Goal: Book appointment/travel/reservation

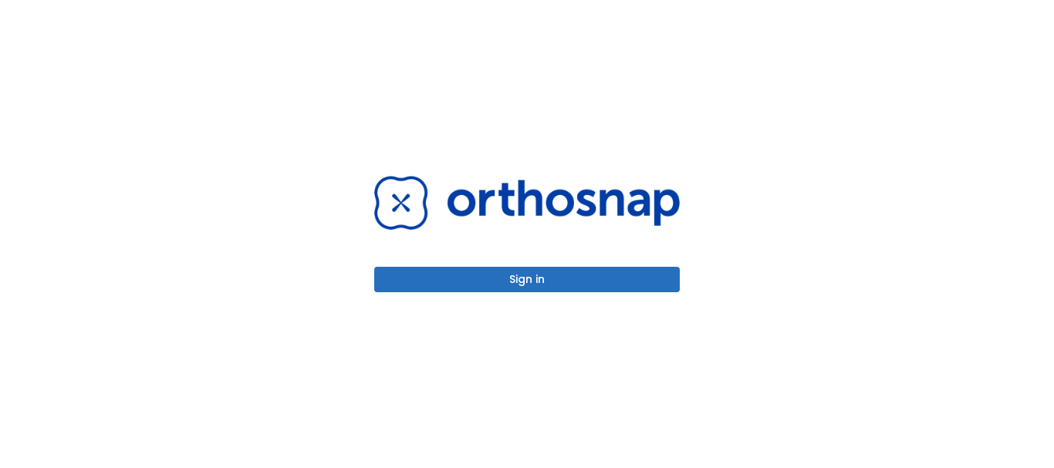
click at [457, 269] on button "Sign in" at bounding box center [527, 279] width 306 height 25
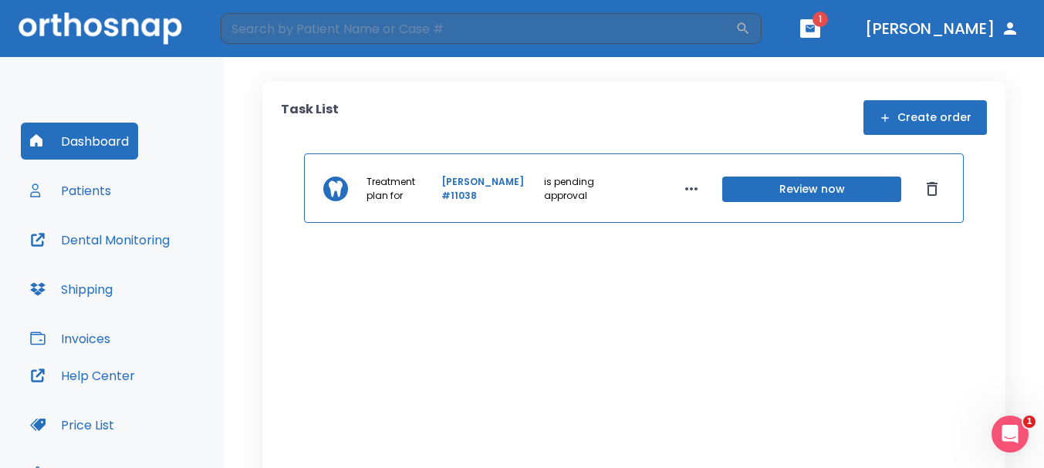
click at [766, 189] on button "Review now" at bounding box center [811, 189] width 179 height 25
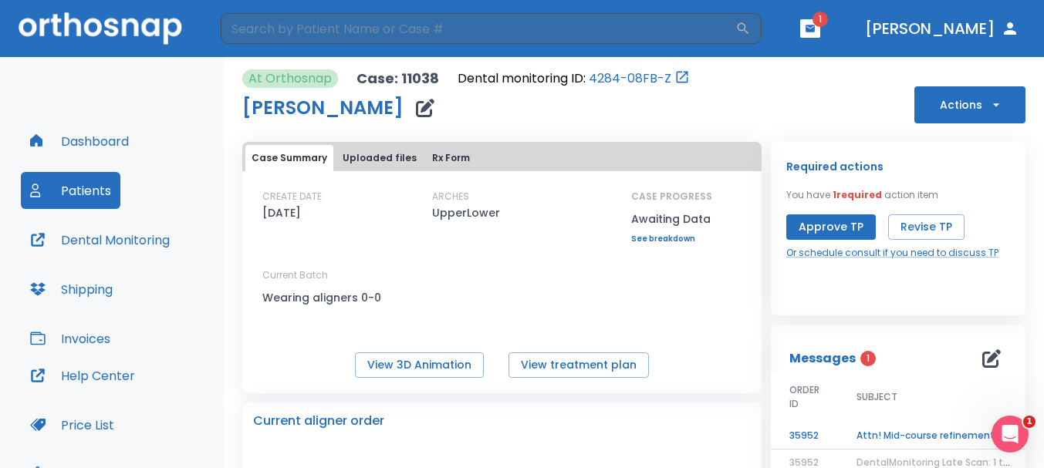
click at [1017, 432] on icon "Open Intercom Messenger" at bounding box center [1010, 434] width 25 height 25
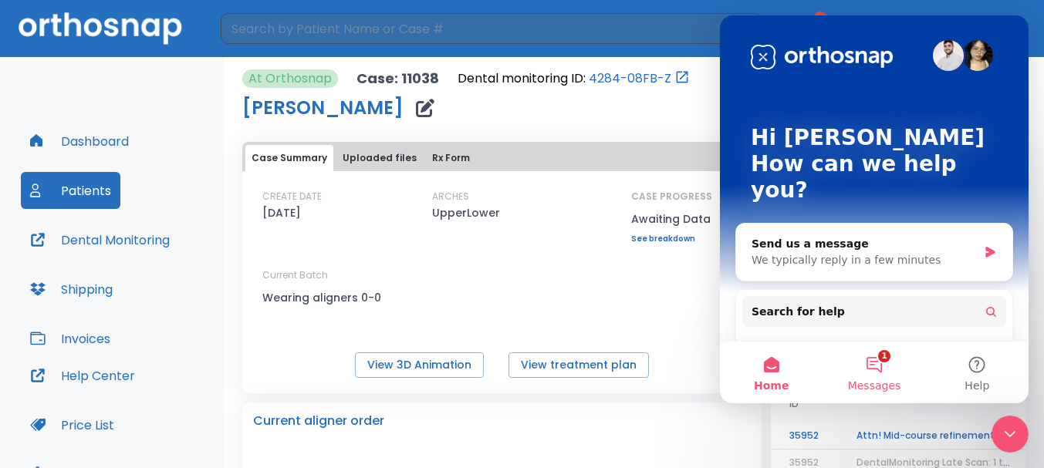
click at [871, 356] on button "1 Messages" at bounding box center [874, 373] width 103 height 62
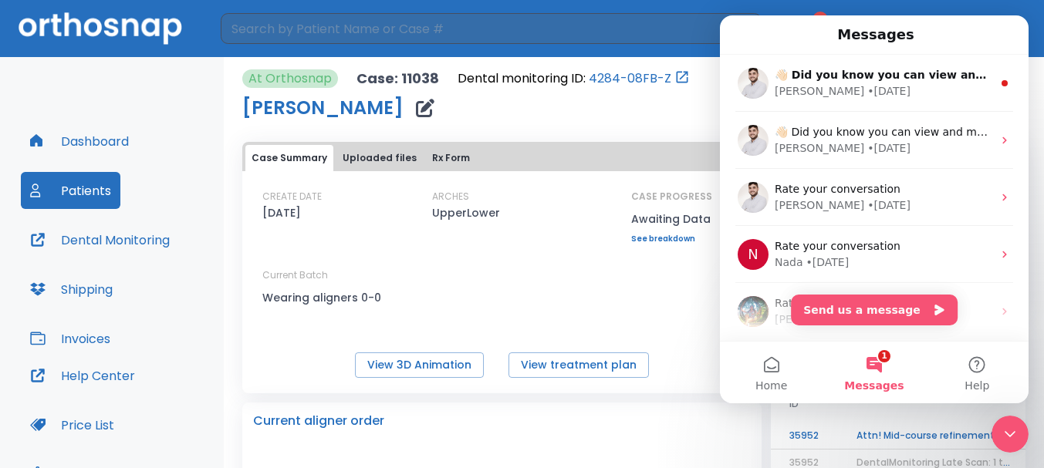
click at [778, 359] on button "Home" at bounding box center [771, 373] width 103 height 62
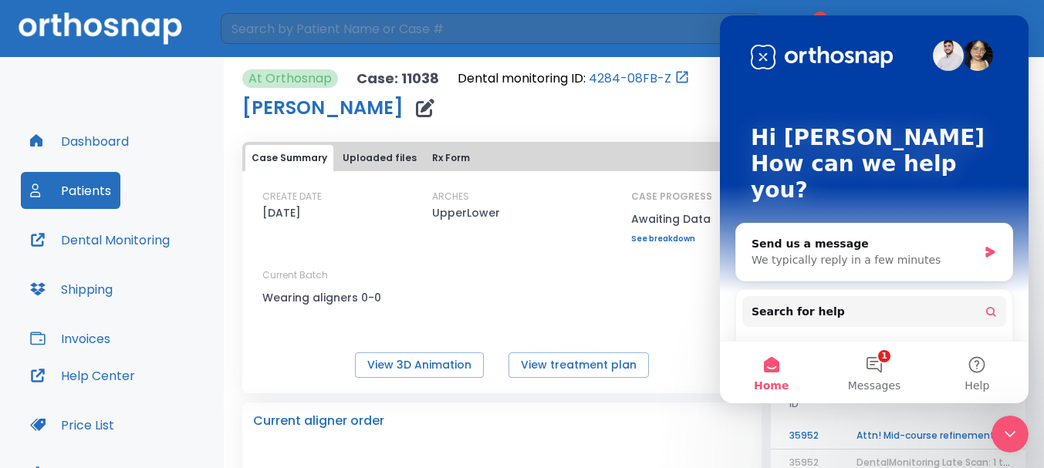
drag, startPoint x: 725, startPoint y: 424, endPoint x: 715, endPoint y: 428, distance: 10.0
click at [722, 426] on div "Current aligner order" at bounding box center [502, 421] width 498 height 19
click at [1018, 433] on icon "Close Intercom Messenger" at bounding box center [1010, 434] width 19 height 19
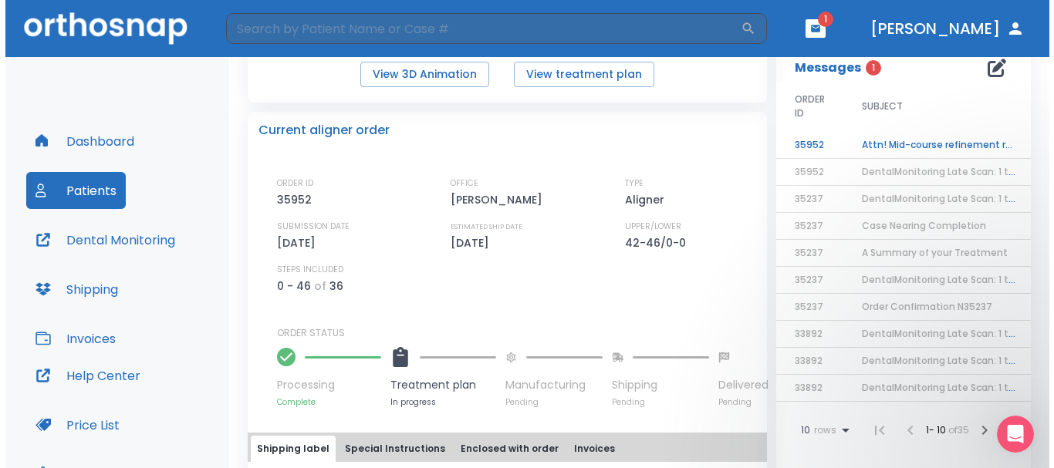
scroll to position [295, 0]
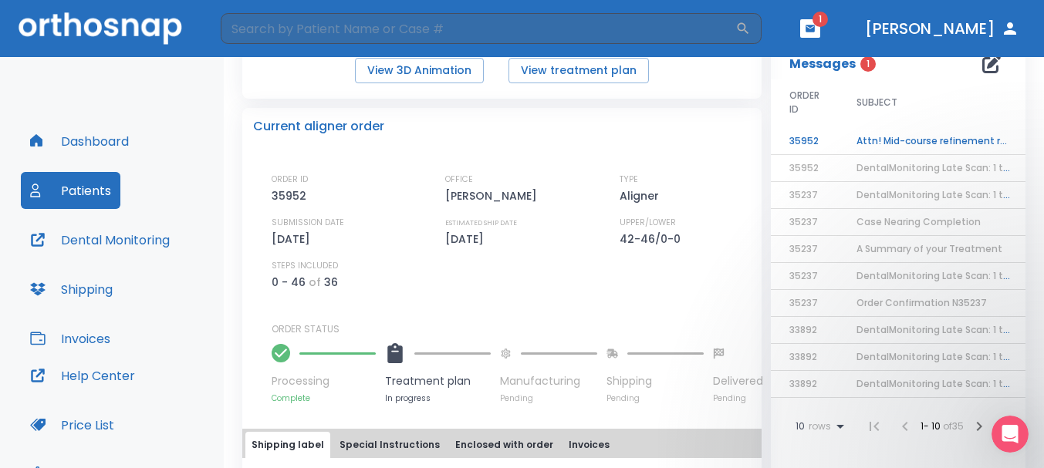
click at [923, 134] on td "Attn! Mid-course refinement required" at bounding box center [934, 141] width 193 height 27
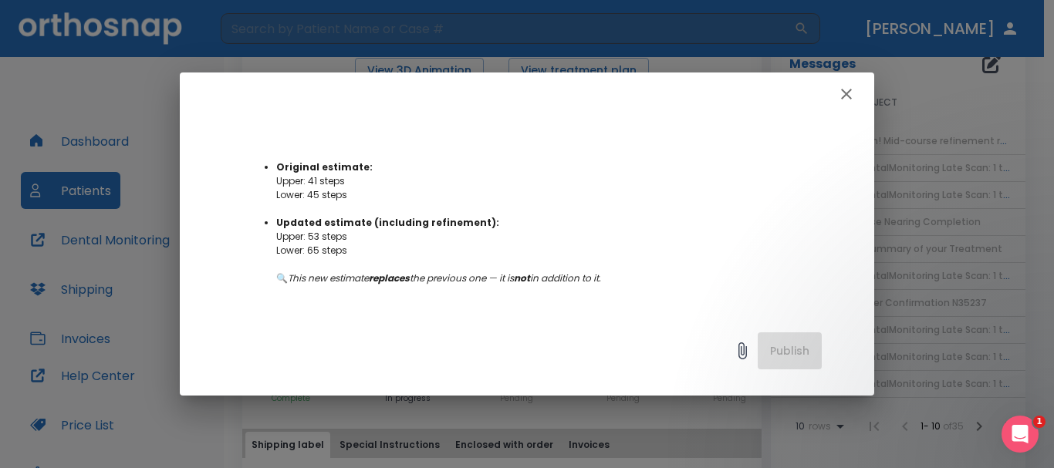
scroll to position [414, 0]
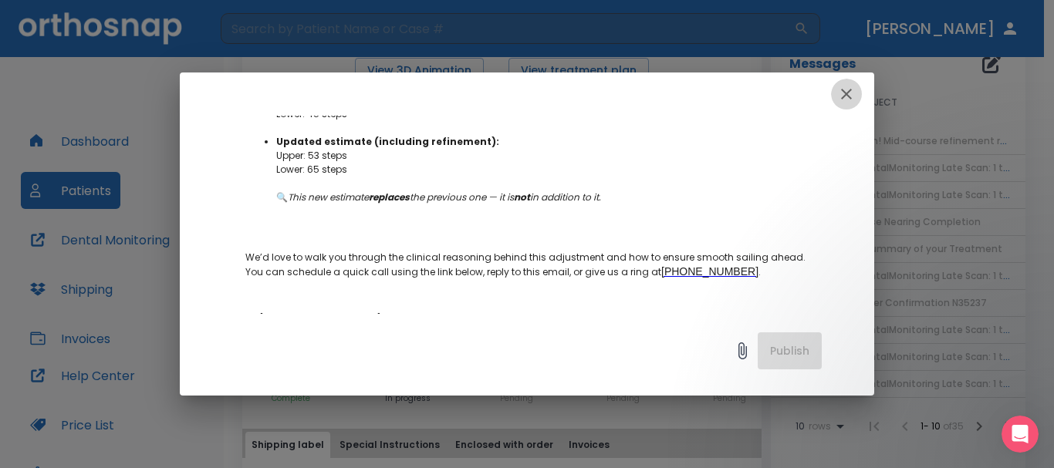
click at [845, 92] on icon "button" at bounding box center [846, 94] width 11 height 11
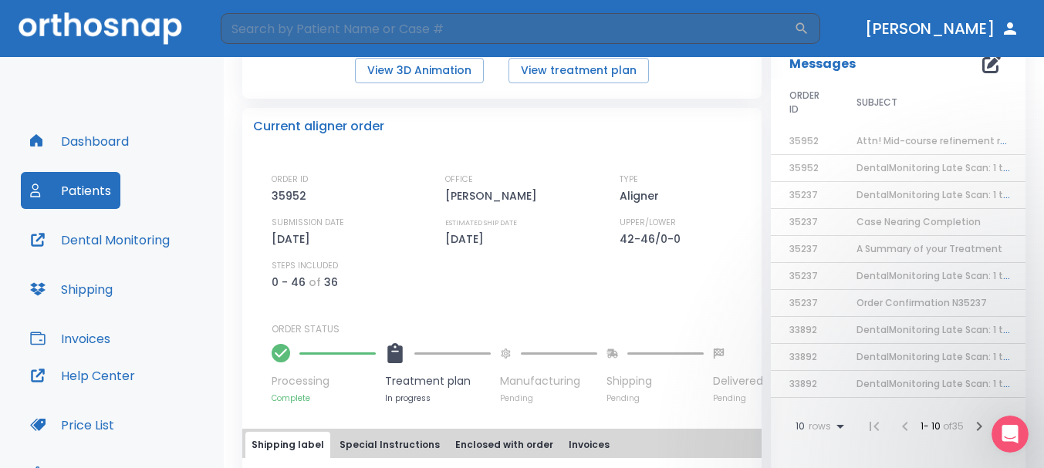
click at [898, 140] on span "Attn! Mid-course refinement required" at bounding box center [947, 140] width 180 height 13
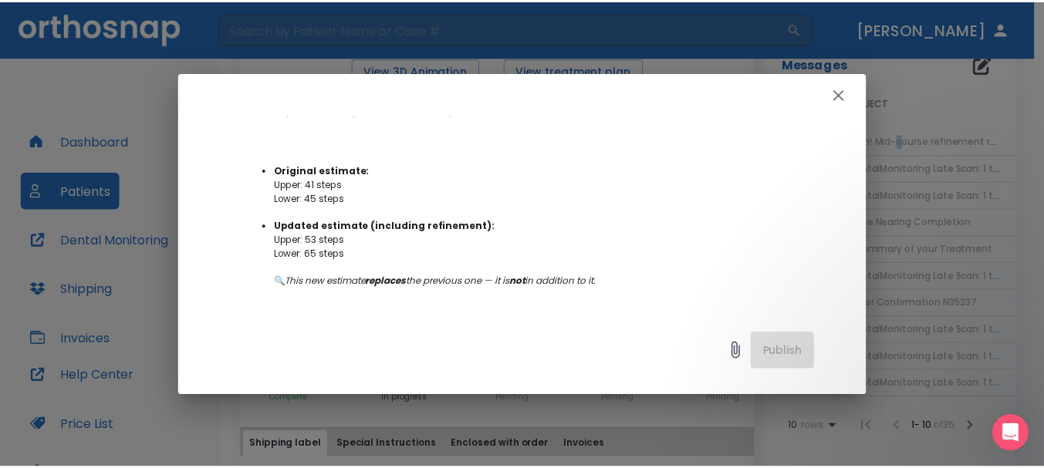
scroll to position [340, 0]
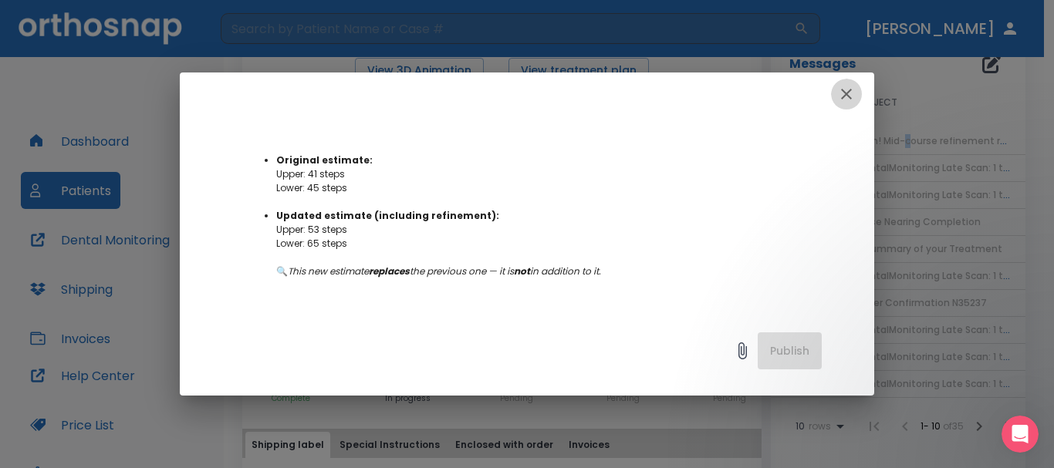
click at [849, 98] on icon "button" at bounding box center [846, 94] width 19 height 19
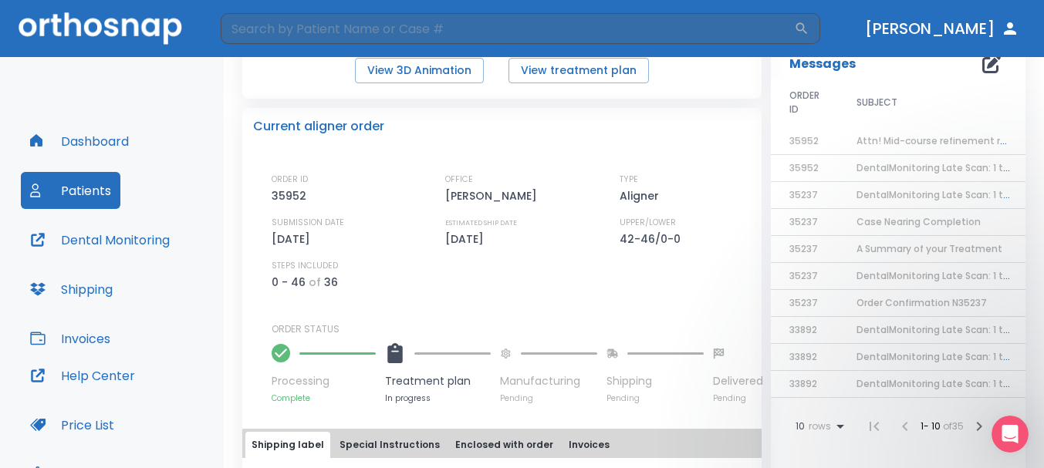
click at [73, 120] on div "Dashboard Patients Dental Monitoring Shipping Invoices Help Center Price List A…" at bounding box center [112, 311] width 224 height 508
click at [67, 135] on button "Dashboard" at bounding box center [79, 141] width 117 height 37
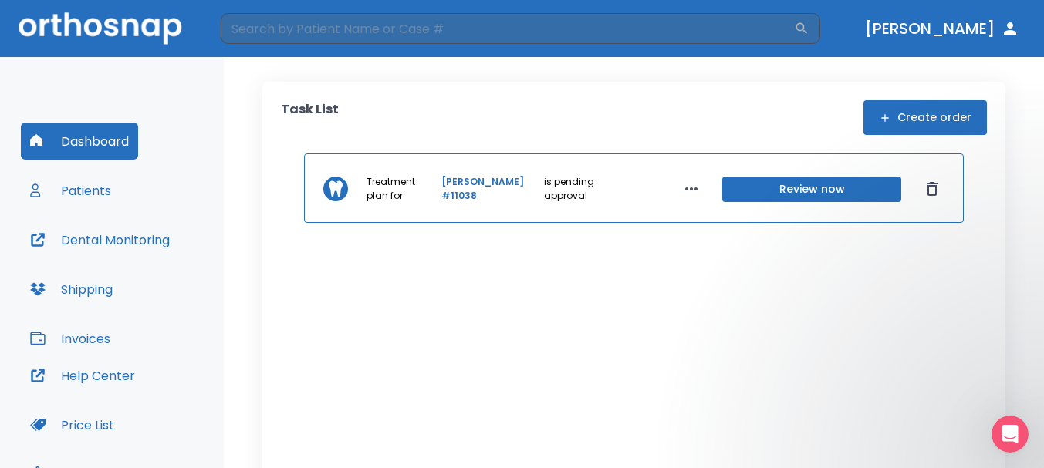
click at [967, 30] on button "Dr. Hevrin" at bounding box center [942, 29] width 167 height 28
click at [682, 191] on icon "button" at bounding box center [691, 189] width 19 height 19
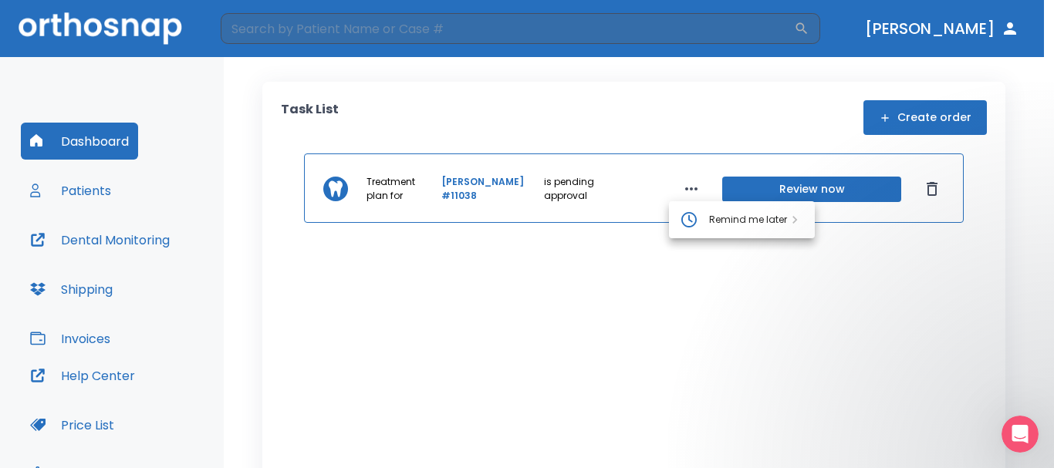
click at [678, 191] on div at bounding box center [527, 234] width 1054 height 468
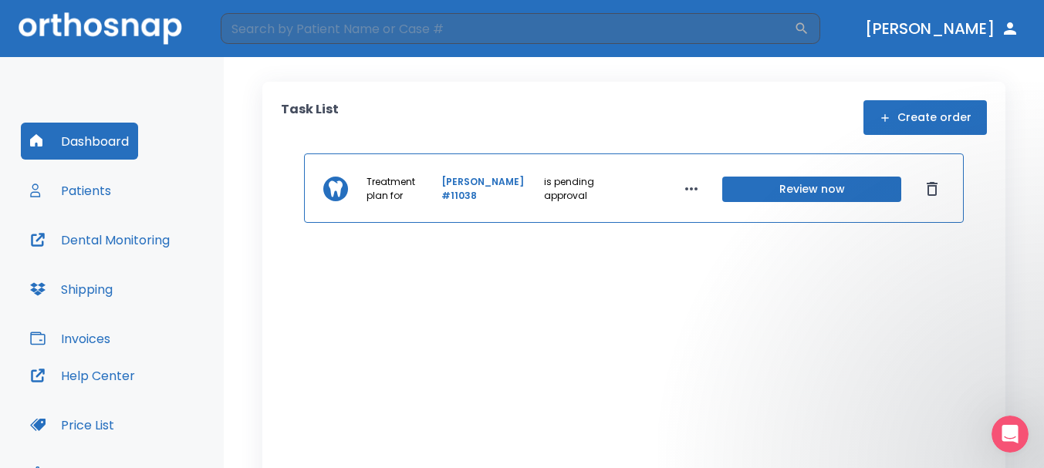
click at [928, 129] on button "Create order" at bounding box center [925, 117] width 123 height 35
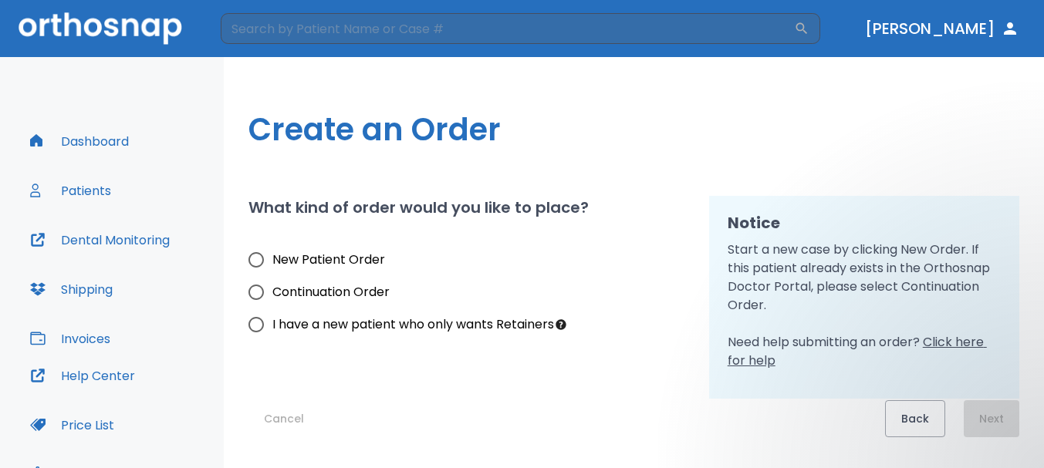
click at [973, 33] on button "Dr. Hevrin" at bounding box center [942, 29] width 167 height 28
click at [80, 135] on button "Dashboard" at bounding box center [79, 141] width 117 height 37
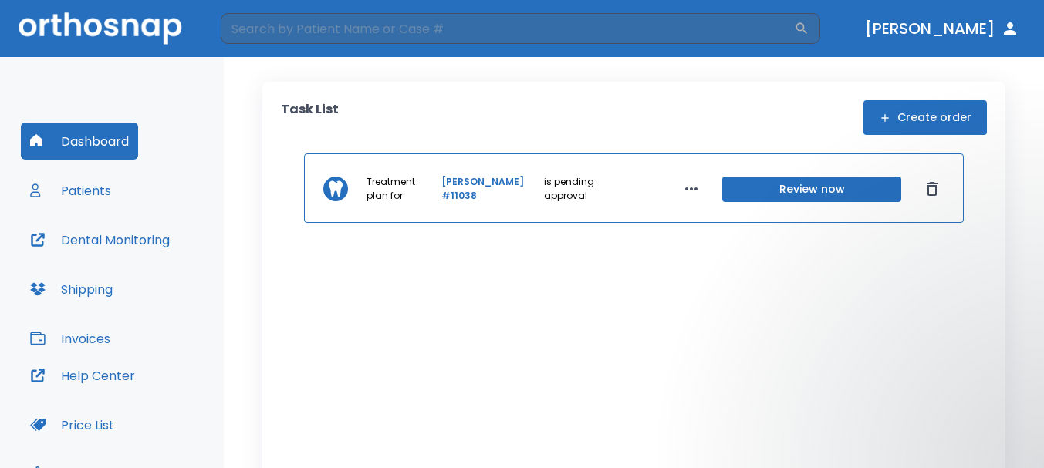
click at [93, 193] on button "Patients" at bounding box center [71, 190] width 100 height 37
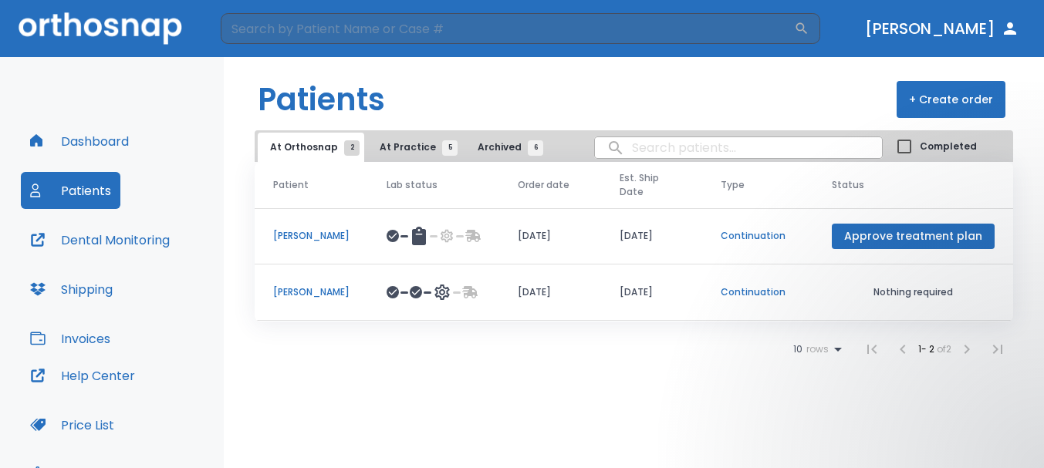
click at [776, 238] on p "Continuation" at bounding box center [758, 236] width 74 height 14
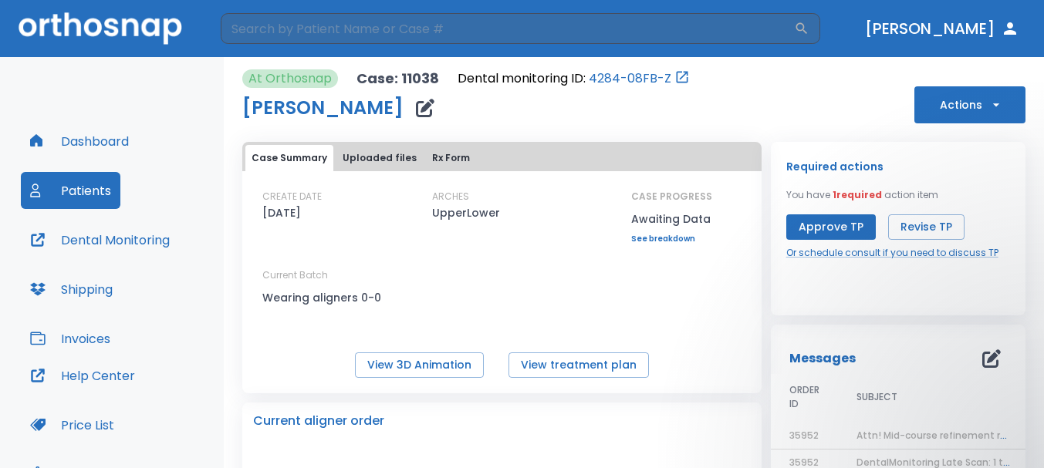
click at [902, 110] on div "At Orthosnap Case: 11038 Dental monitoring ID: 4284-08FB-Z Misty Houser Actions" at bounding box center [633, 96] width 783 height 54
click at [919, 110] on button "Actions" at bounding box center [970, 104] width 111 height 37
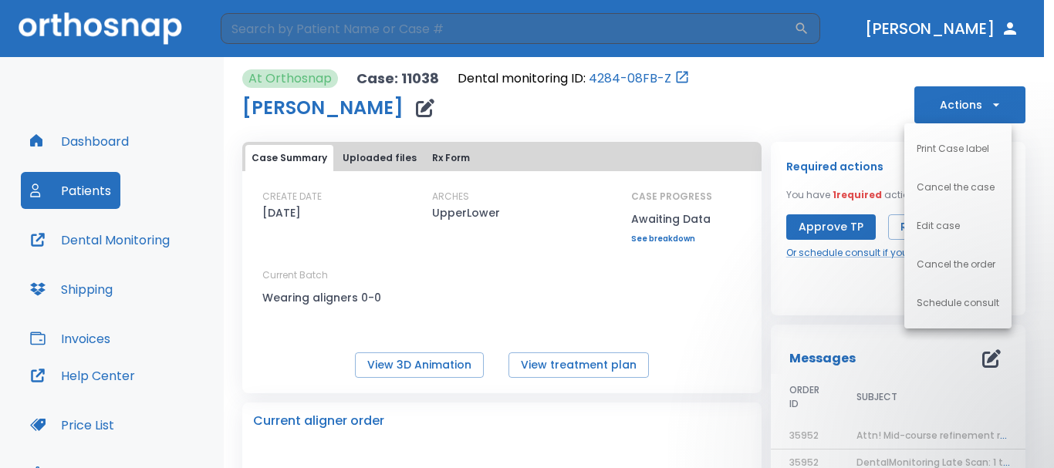
click at [945, 293] on li "Schedule consult" at bounding box center [958, 303] width 107 height 39
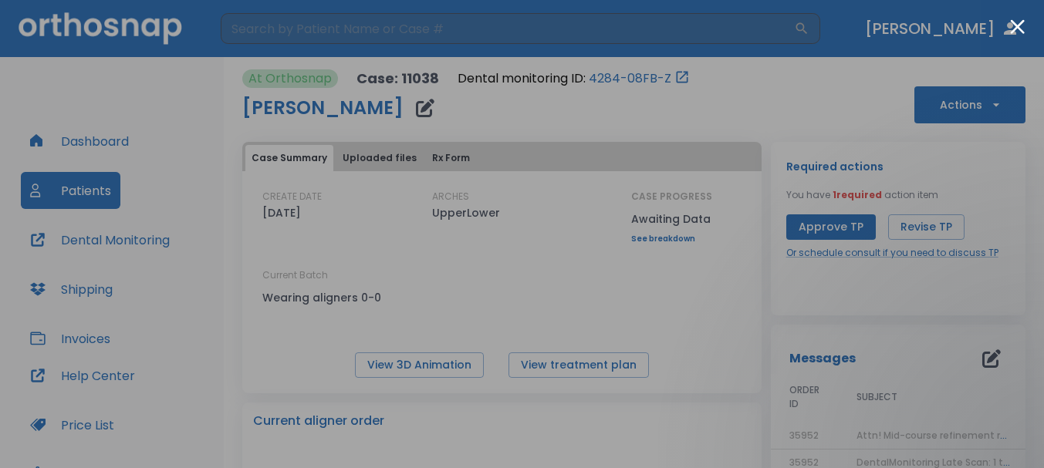
click at [1023, 28] on button "Close modal" at bounding box center [1017, 26] width 15 height 15
